Goal: Browse casually: Explore the website without a specific task or goal

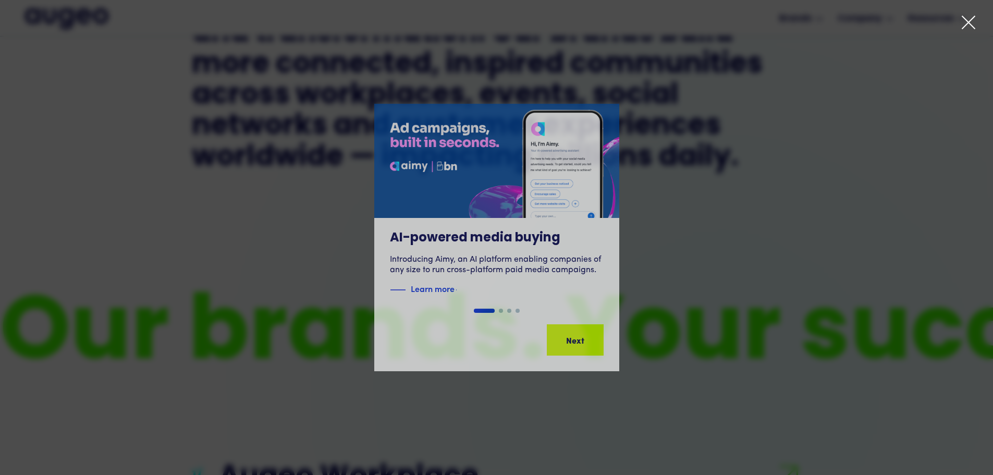
scroll to position [683, 0]
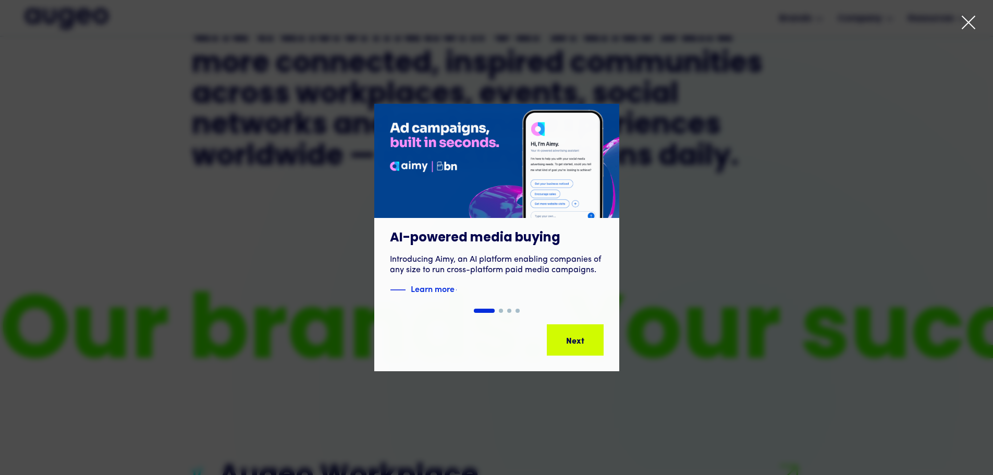
click at [967, 25] on icon at bounding box center [969, 22] width 13 height 13
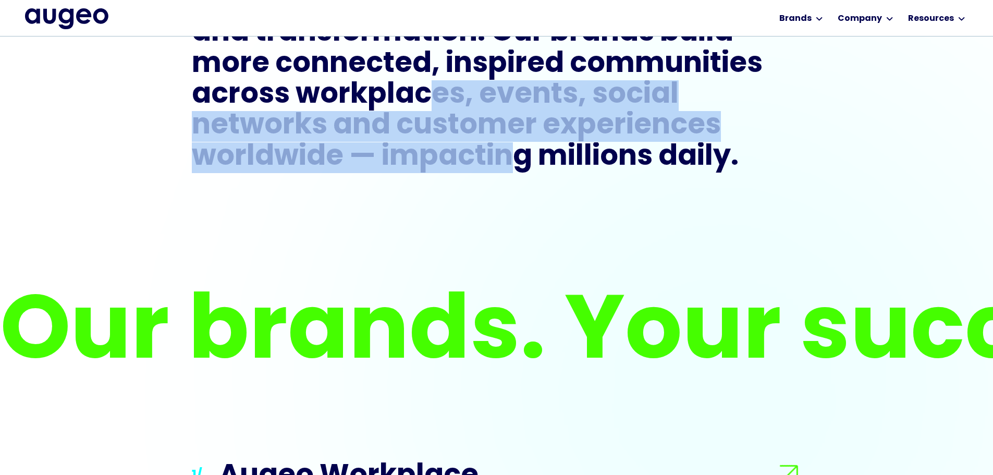
drag, startPoint x: 442, startPoint y: 94, endPoint x: 518, endPoint y: 149, distance: 93.4
click at [518, 149] on h1 "We are innovators in loyalty and engagement solutions, leveraging over four dec…" at bounding box center [497, 49] width 610 height 248
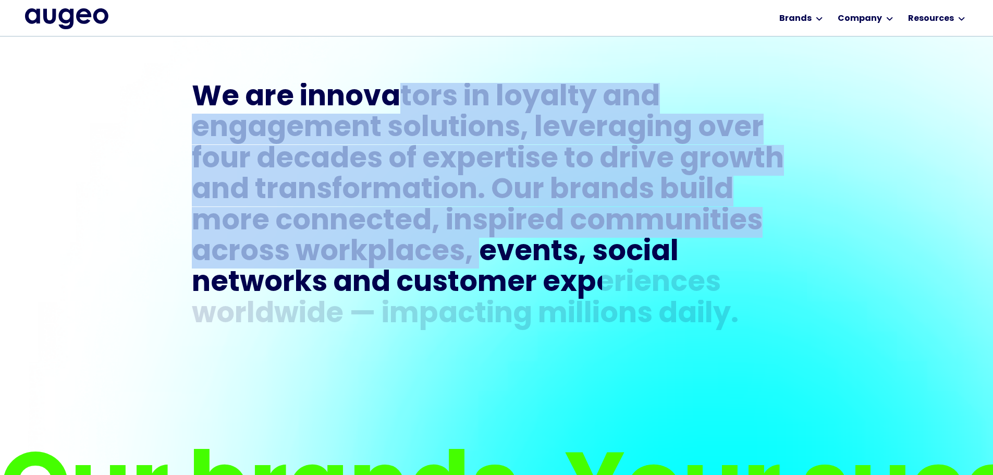
drag, startPoint x: 419, startPoint y: 96, endPoint x: 486, endPoint y: 239, distance: 157.9
click at [486, 239] on h1 "We are innovators in loyalty and engagement solutions, leveraging over four dec…" at bounding box center [497, 207] width 610 height 248
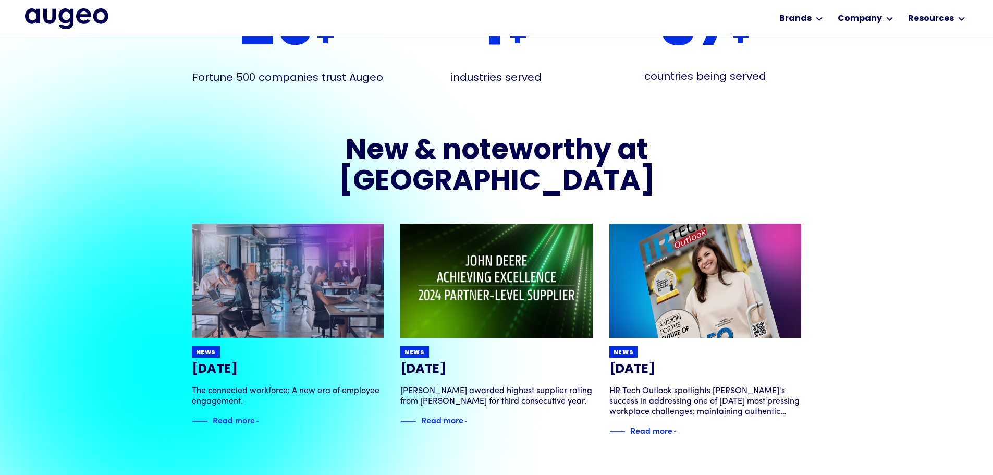
scroll to position [2038, 0]
